Goal: Information Seeking & Learning: Understand process/instructions

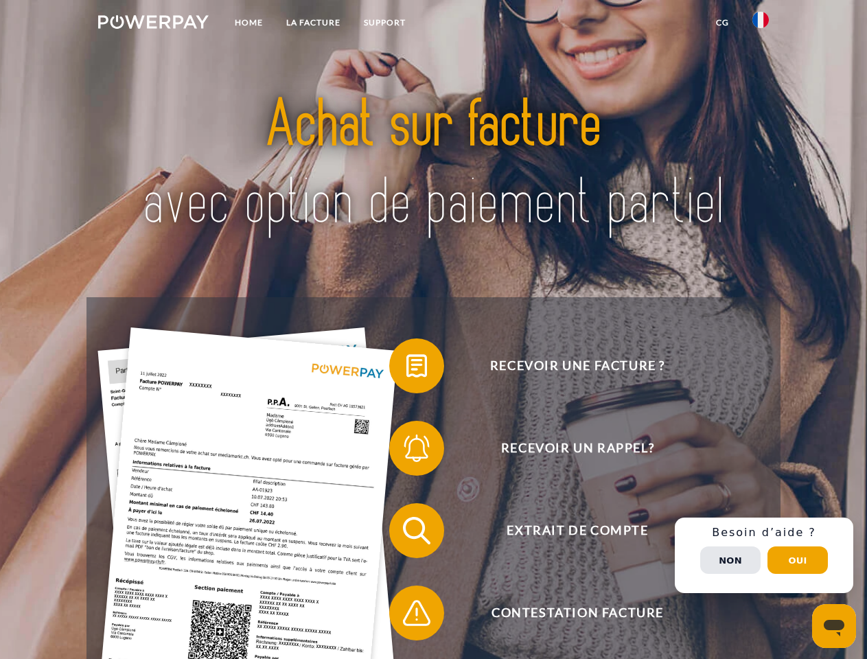
click at [153, 24] on img at bounding box center [153, 22] width 111 height 14
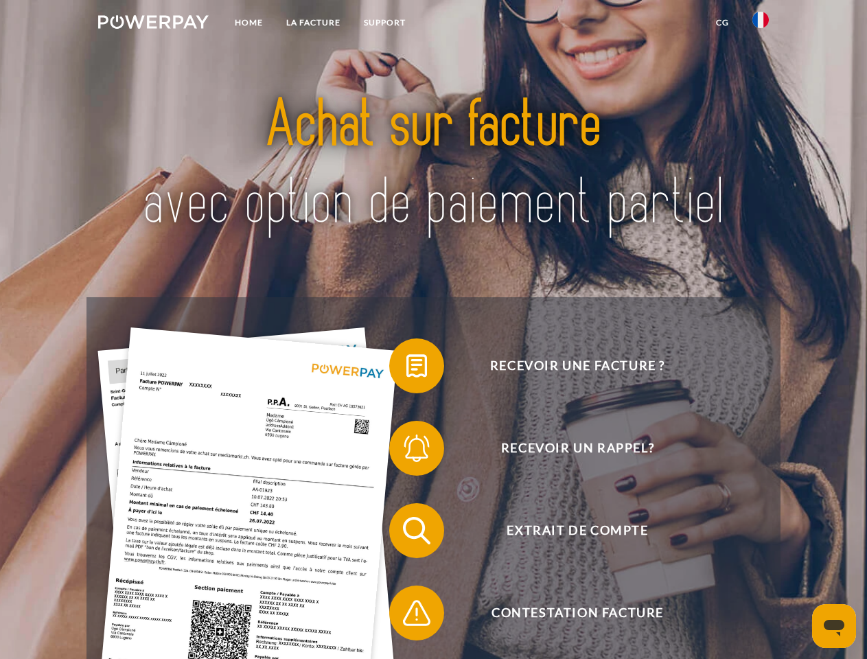
click at [761, 24] on img at bounding box center [760, 20] width 16 height 16
click at [722, 23] on link "CG" at bounding box center [722, 22] width 36 height 25
click at [406, 369] on span at bounding box center [396, 366] width 69 height 69
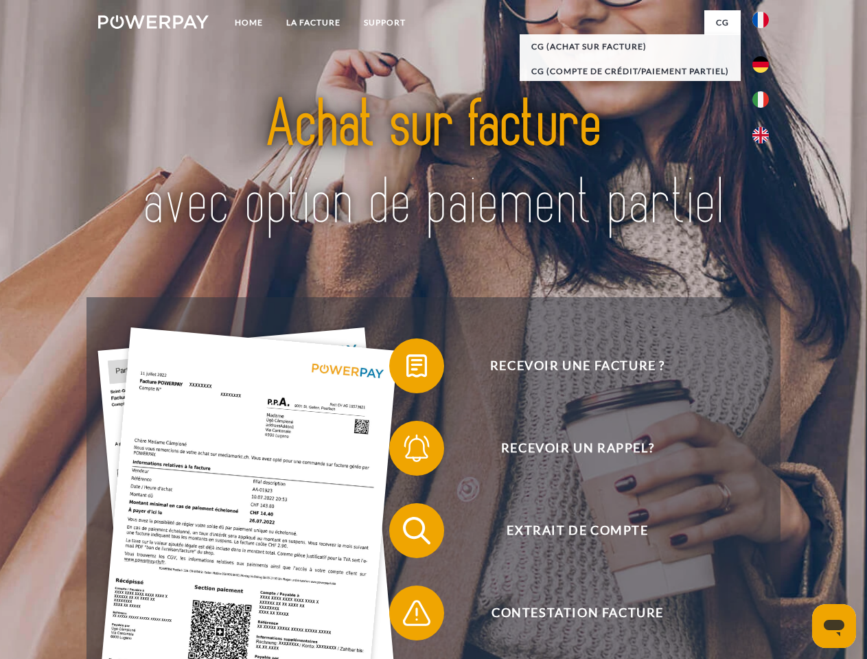
click at [406, 451] on span at bounding box center [396, 448] width 69 height 69
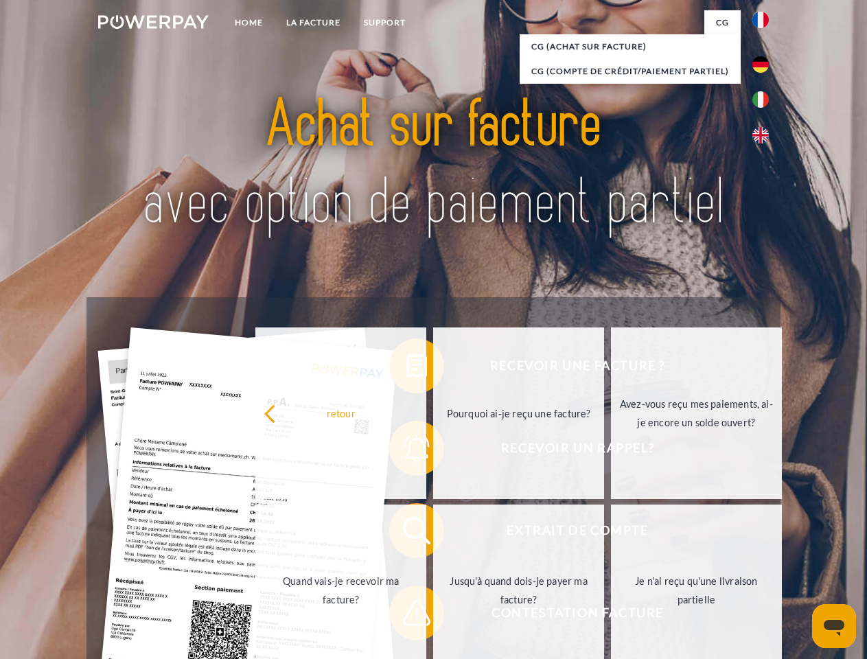
click at [433, 533] on link "Jusqu'à quand dois-je payer ma facture?" at bounding box center [518, 591] width 171 height 172
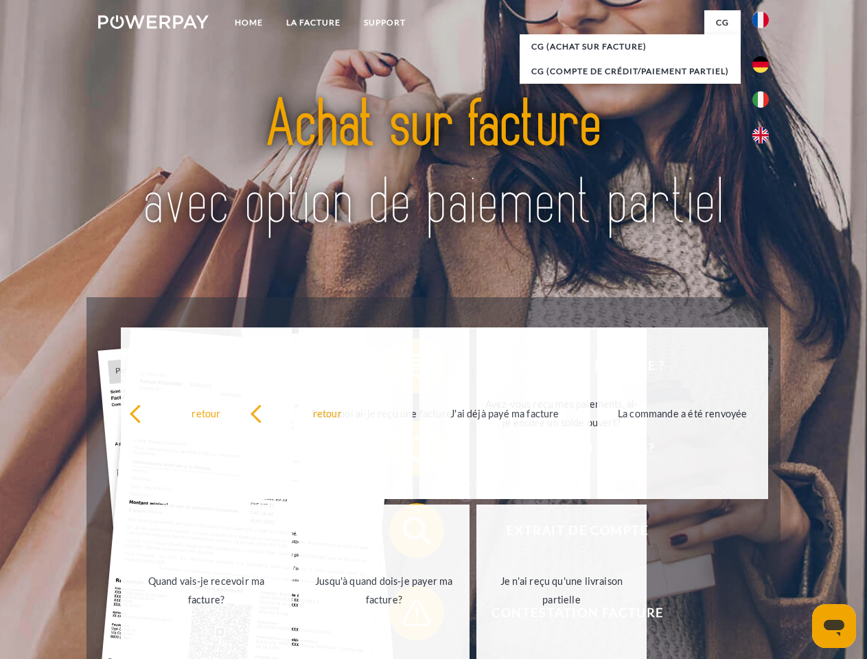
click at [406, 616] on span at bounding box center [396, 613] width 69 height 69
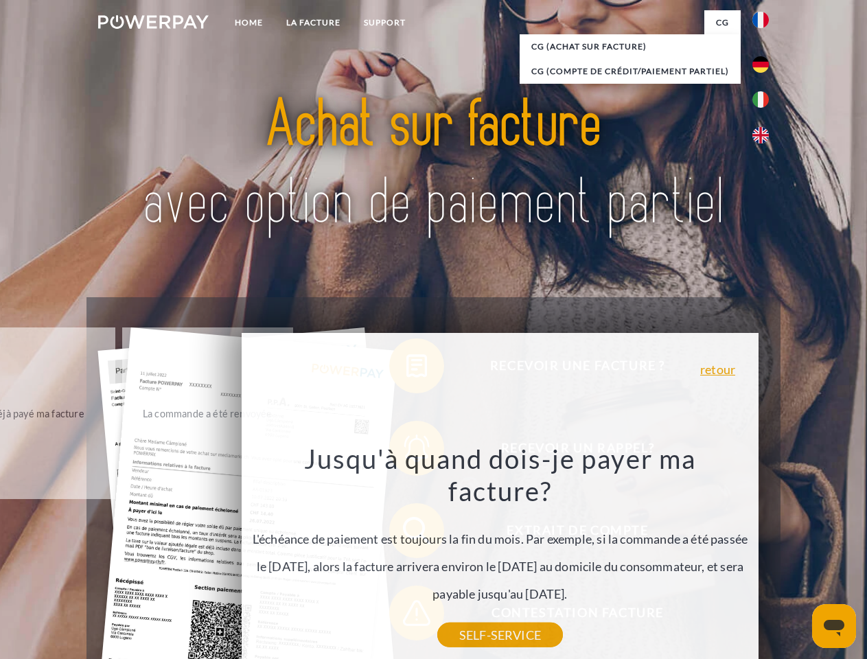
click at [764, 555] on div "Recevoir une facture ? Recevoir un rappel? Extrait de compte retour" at bounding box center [432, 571] width 693 height 549
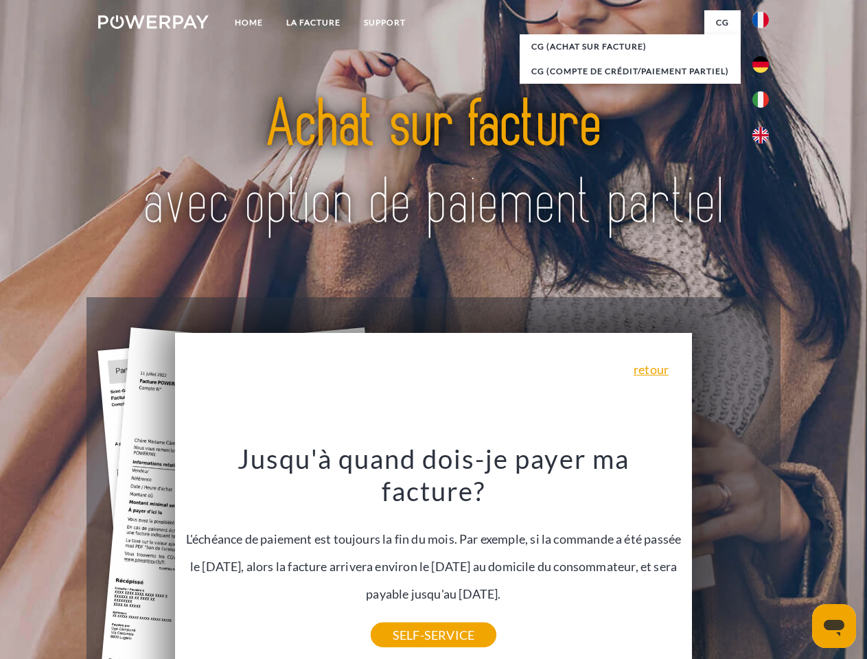
click at [730, 558] on span "Extrait de compte" at bounding box center [577, 530] width 336 height 55
click at [798, 560] on header "Home LA FACTURE Support" at bounding box center [433, 474] width 867 height 948
